Goal: Information Seeking & Learning: Learn about a topic

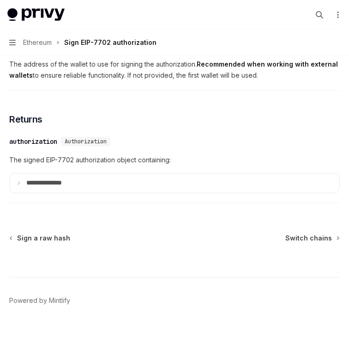
scroll to position [910, 0]
click at [276, 177] on summary "**********" at bounding box center [175, 182] width 330 height 19
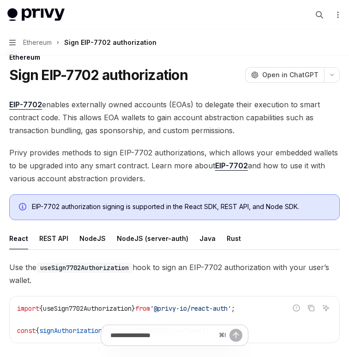
scroll to position [21, 0]
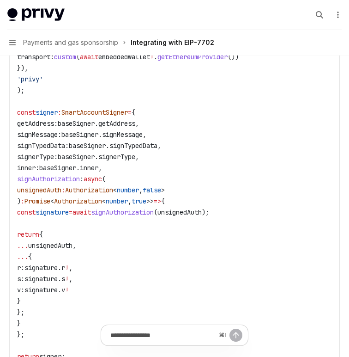
scroll to position [2208, 0]
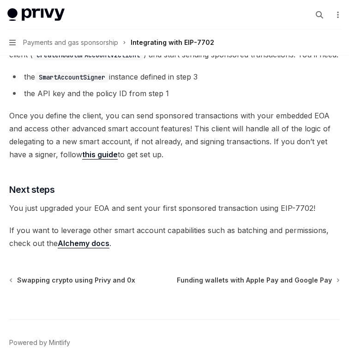
click at [104, 159] on link "this guide" at bounding box center [100, 155] width 36 height 10
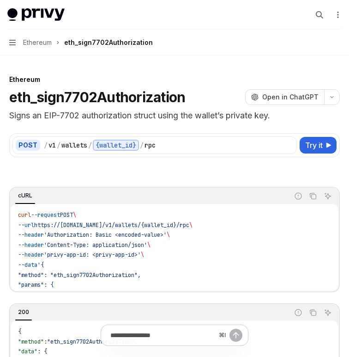
scroll to position [791, 0]
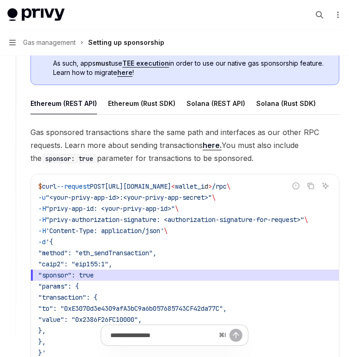
scroll to position [580, 0]
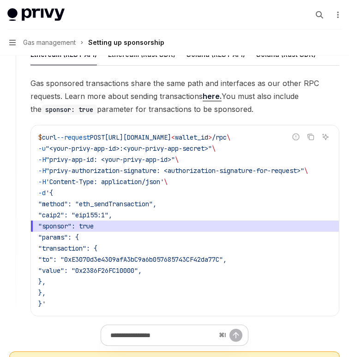
click at [140, 221] on span ""sponsor": true" at bounding box center [184, 225] width 293 height 11
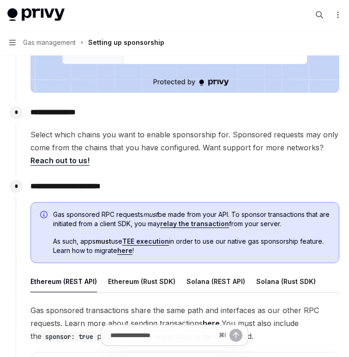
scroll to position [353, 0]
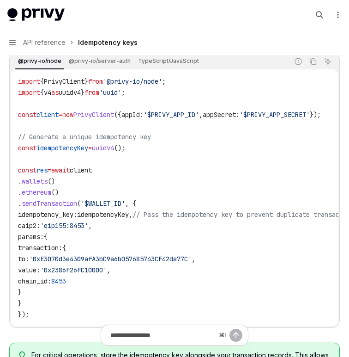
scroll to position [919, 0]
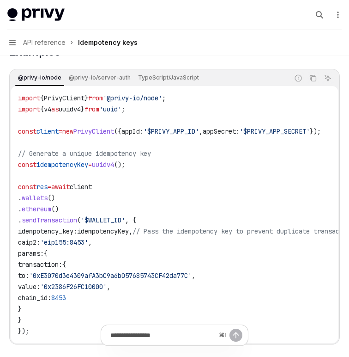
click at [115, 227] on span "idempotencyKey" at bounding box center [103, 231] width 52 height 8
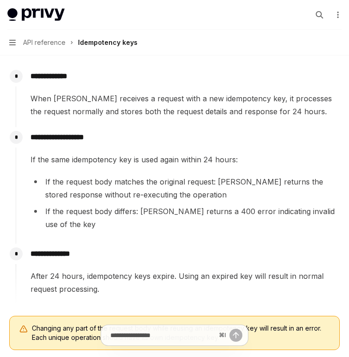
scroll to position [475, 0]
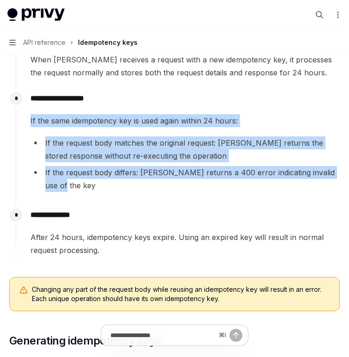
drag, startPoint x: 337, startPoint y: 173, endPoint x: 6, endPoint y: 118, distance: 336.3
click at [6, 117] on div "API reference Introduction Authorization signatures Idempotency keys Wallets PO…" at bounding box center [174, 255] width 349 height 1461
copy div "If the same idempotency key is used again within 24 hours: If the request body …"
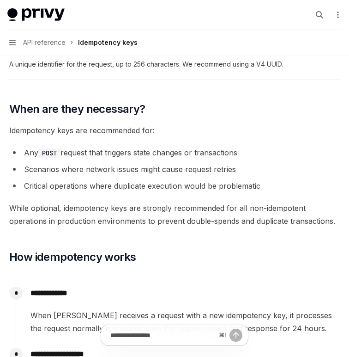
scroll to position [108, 0]
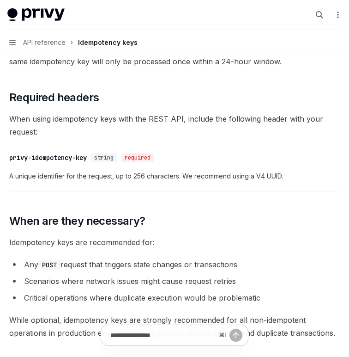
click at [278, 40] on button "Navigation API reference Idempotency keys" at bounding box center [174, 43] width 349 height 26
type textarea "*"
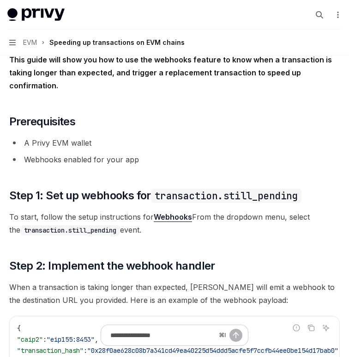
scroll to position [227, 0]
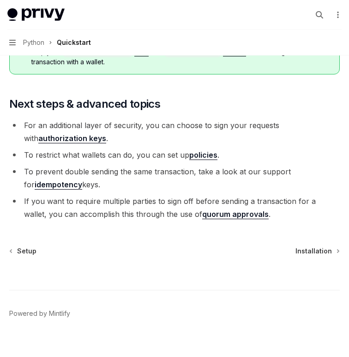
scroll to position [1030, 0]
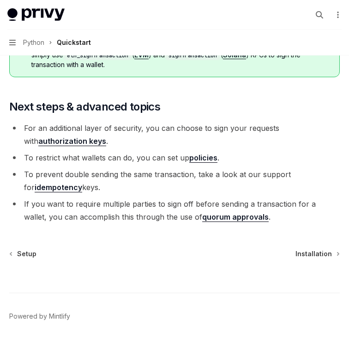
type textarea "*"
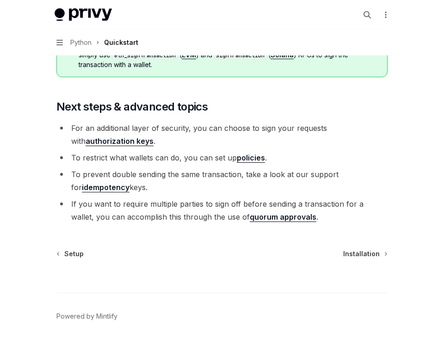
scroll to position [972, 0]
